Goal: Information Seeking & Learning: Learn about a topic

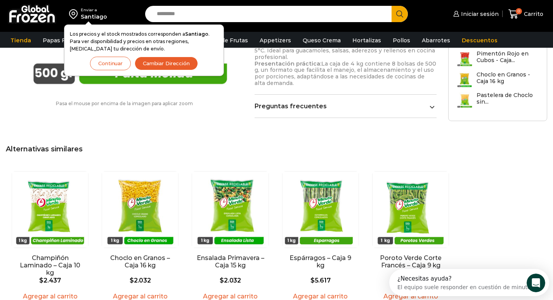
click at [188, 9] on input "Search input" at bounding box center [270, 14] width 235 height 16
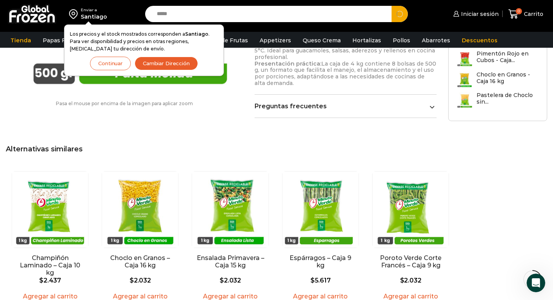
type input "*****"
click at [392, 6] on button "Search" at bounding box center [400, 14] width 16 height 16
click at [97, 65] on button "Continuar" at bounding box center [110, 64] width 41 height 14
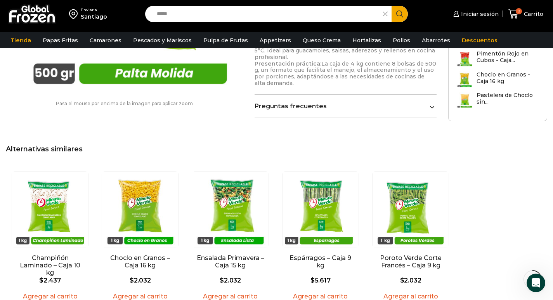
click at [401, 14] on icon "Search button" at bounding box center [399, 13] width 7 height 7
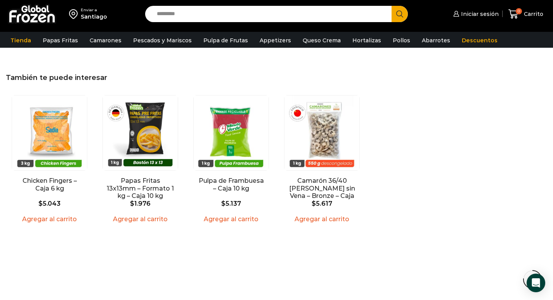
scroll to position [738, 0]
